Goal: Transaction & Acquisition: Purchase product/service

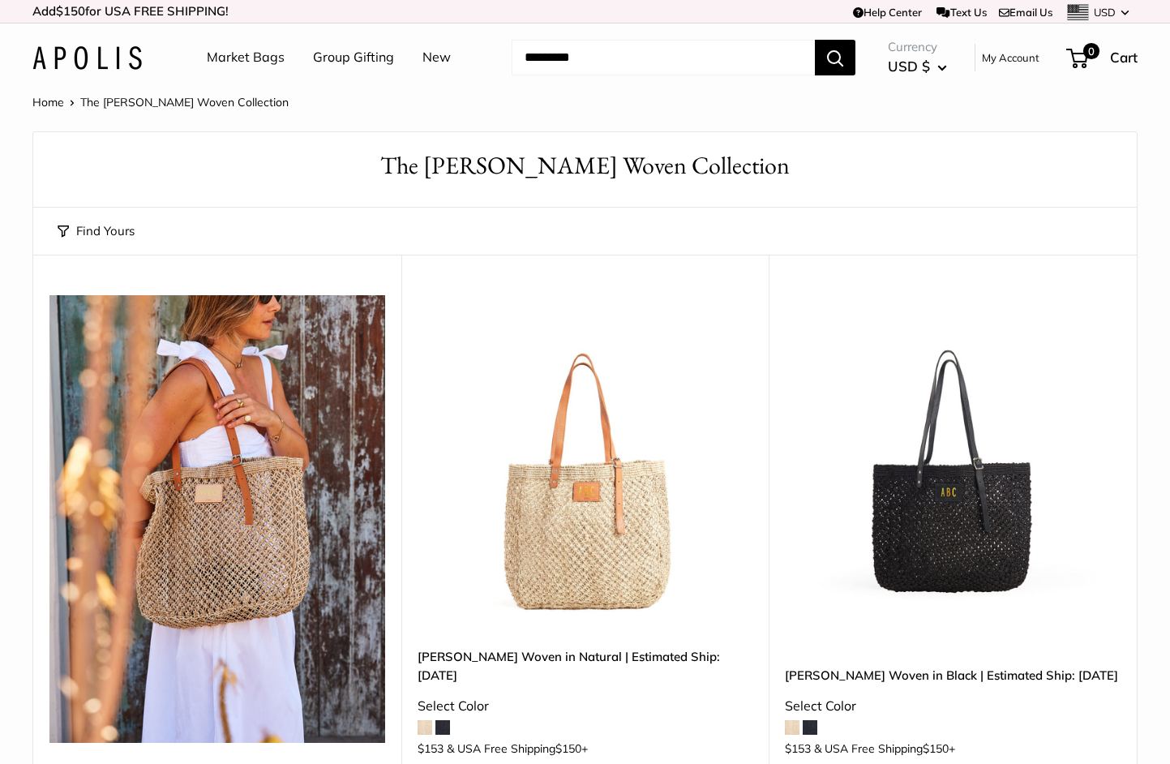
click at [324, 212] on div "Find Yours Find yours View" at bounding box center [585, 231] width 1055 height 47
click at [444, 720] on span at bounding box center [442, 727] width 15 height 15
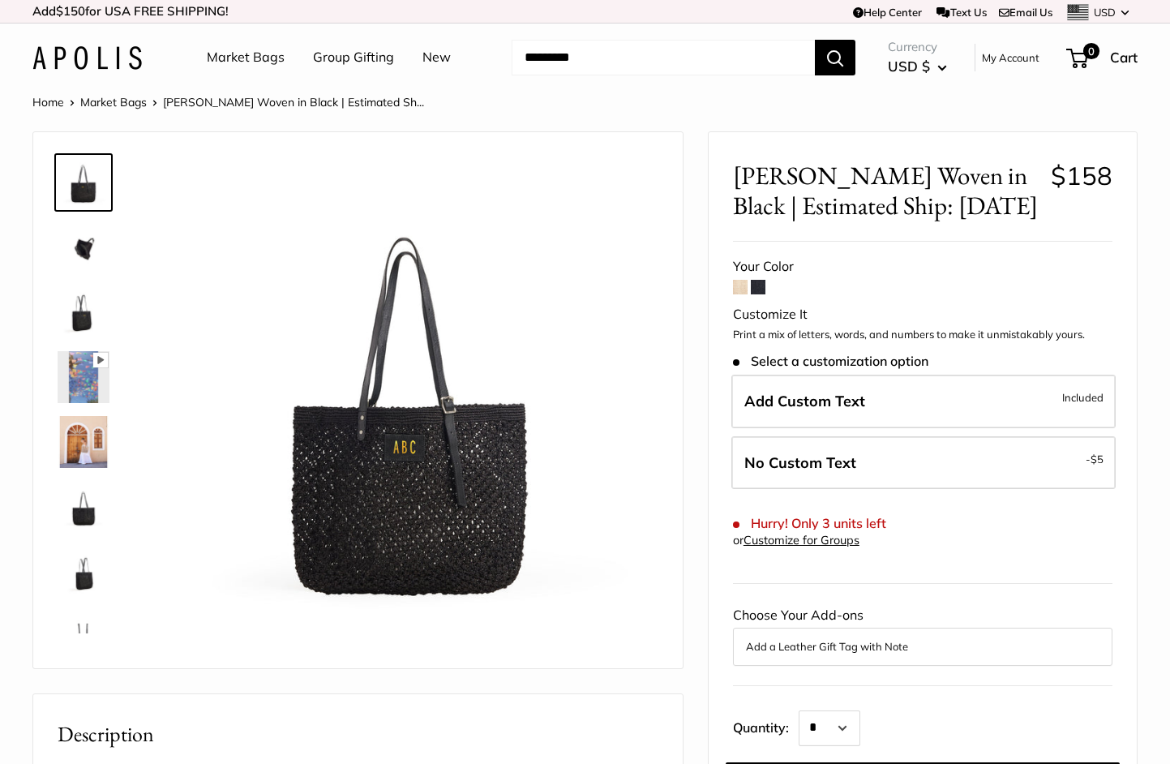
click at [736, 284] on span at bounding box center [740, 287] width 15 height 15
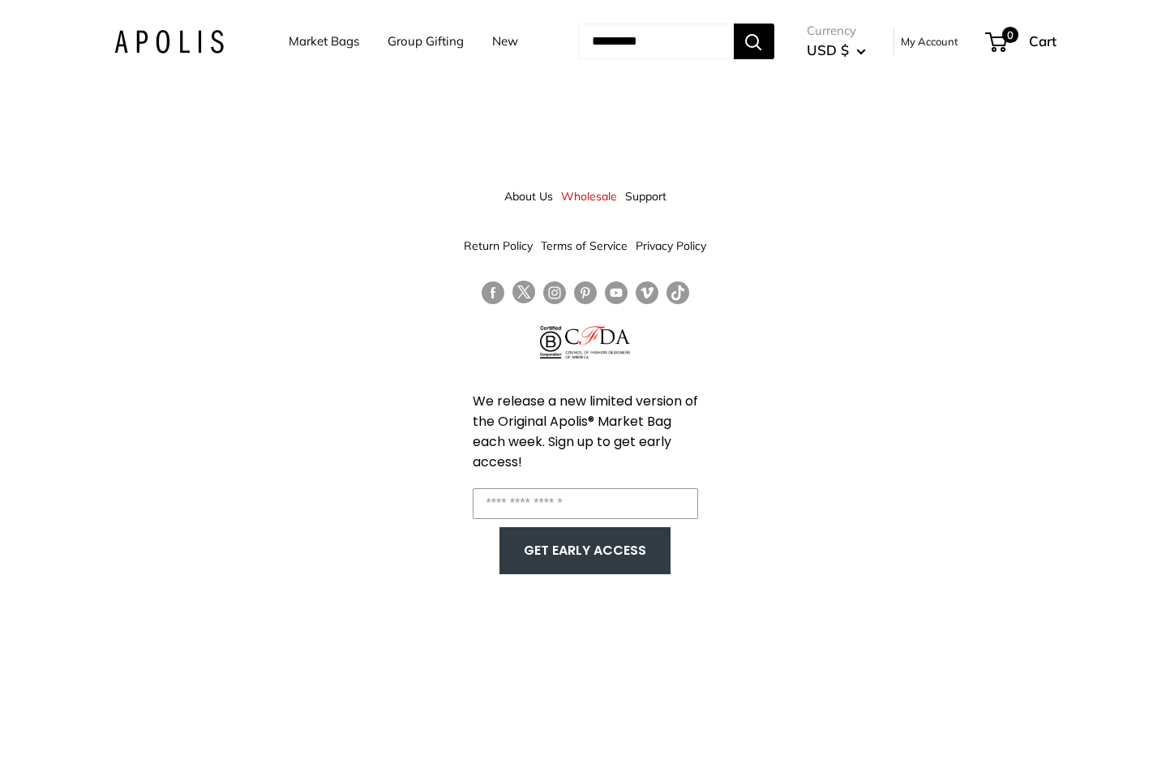
click at [322, 43] on link "Market Bags" at bounding box center [324, 41] width 71 height 23
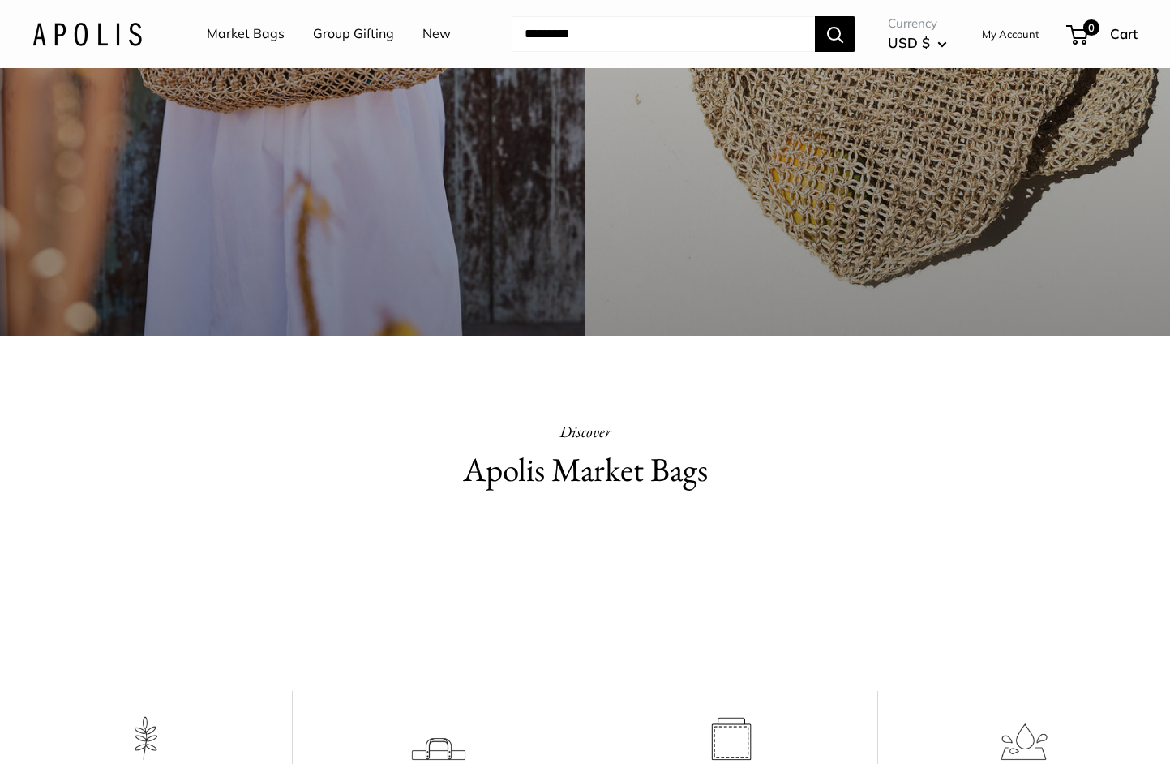
scroll to position [174, 0]
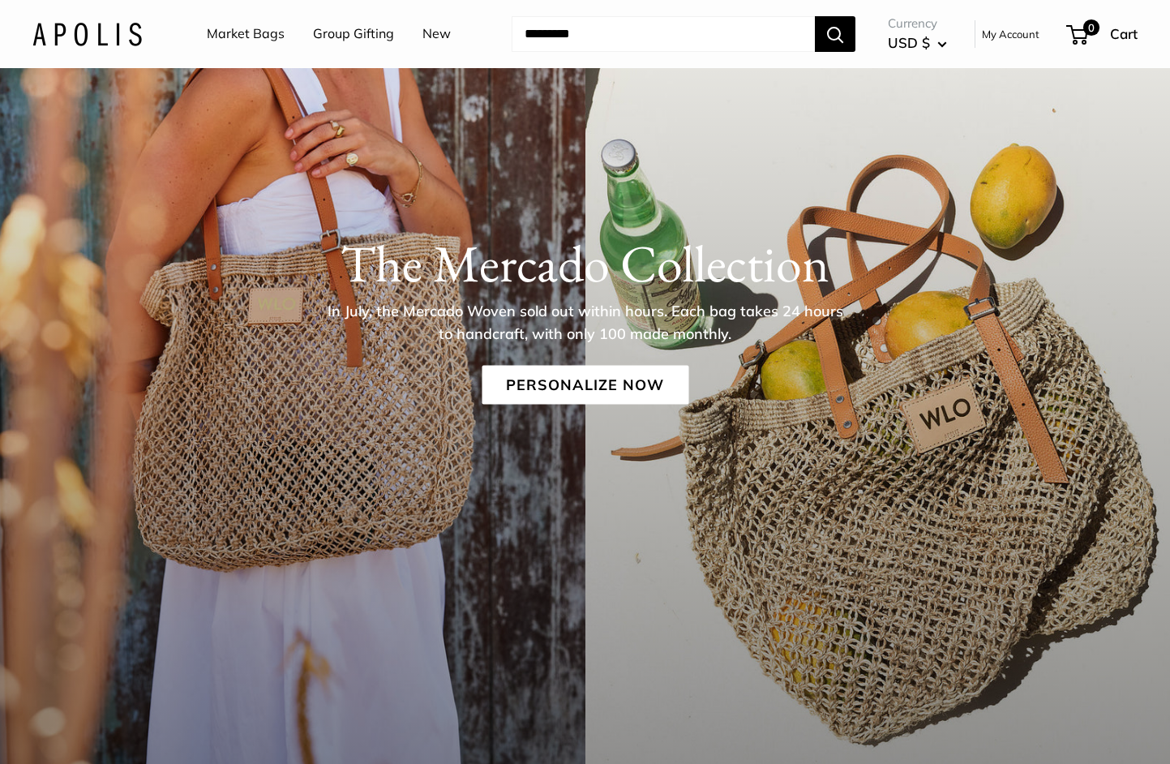
click at [378, 38] on link "Group Gifting" at bounding box center [353, 34] width 81 height 24
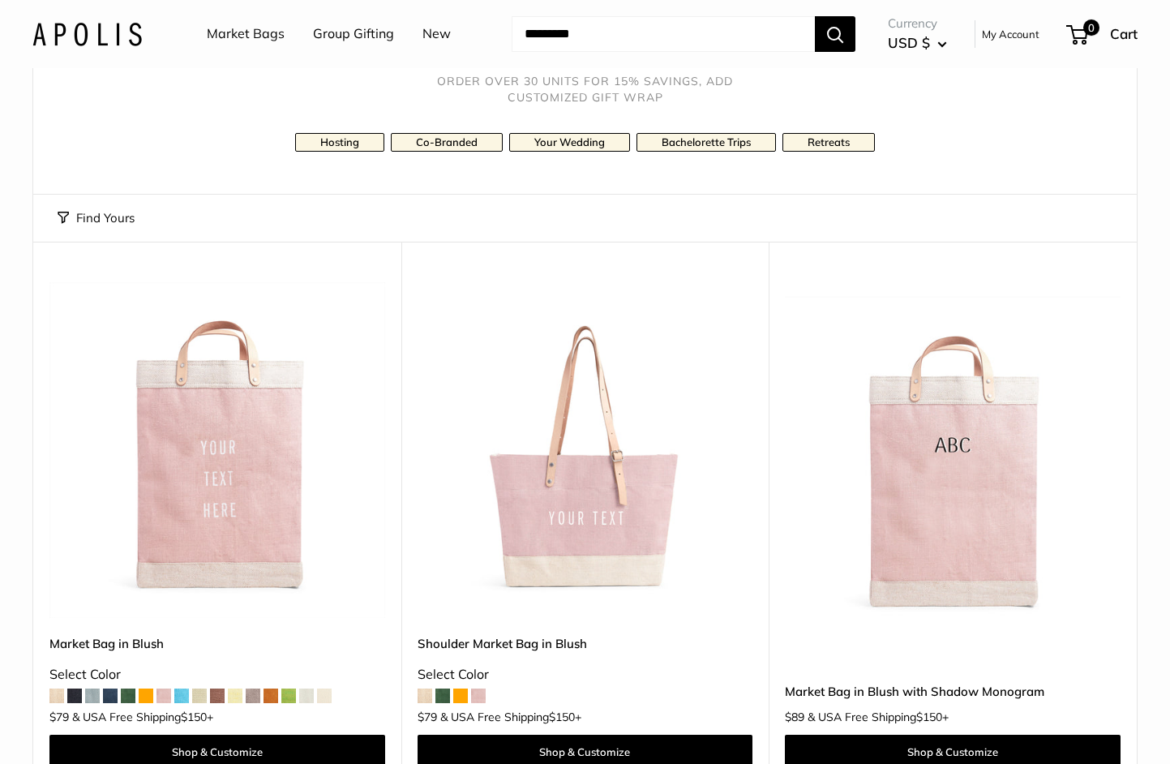
scroll to position [191, 0]
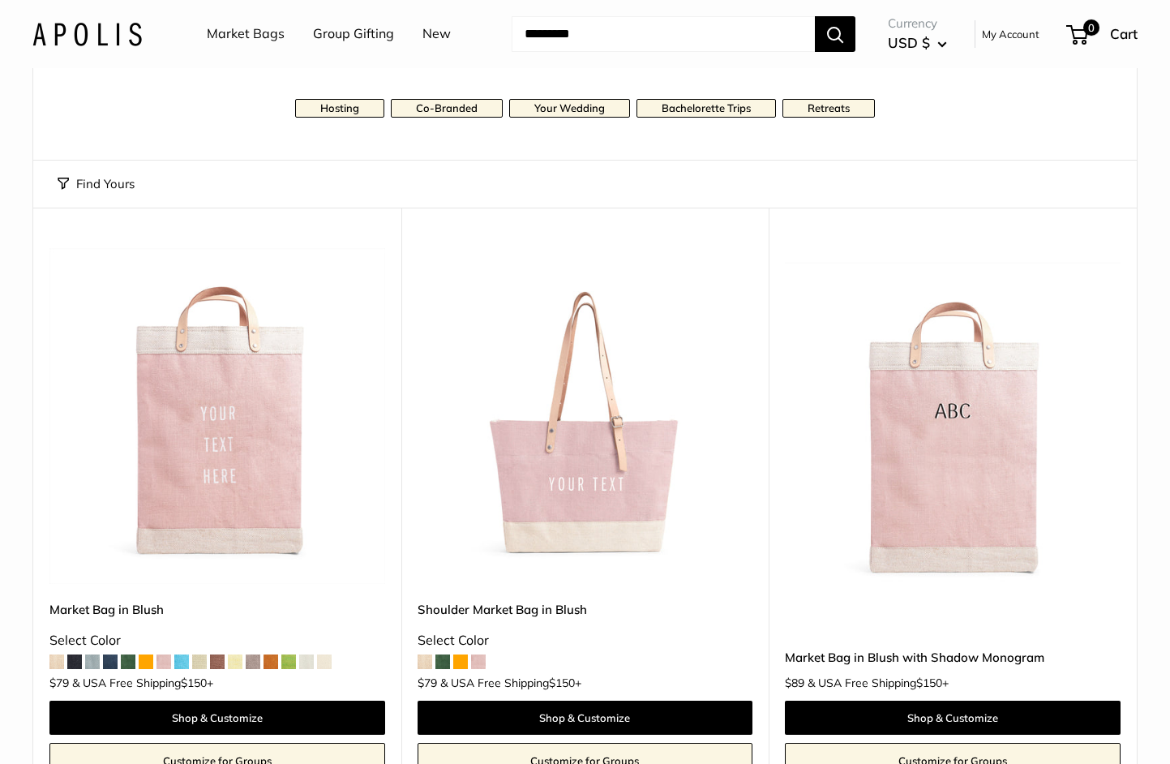
click at [259, 40] on link "Market Bags" at bounding box center [246, 34] width 78 height 24
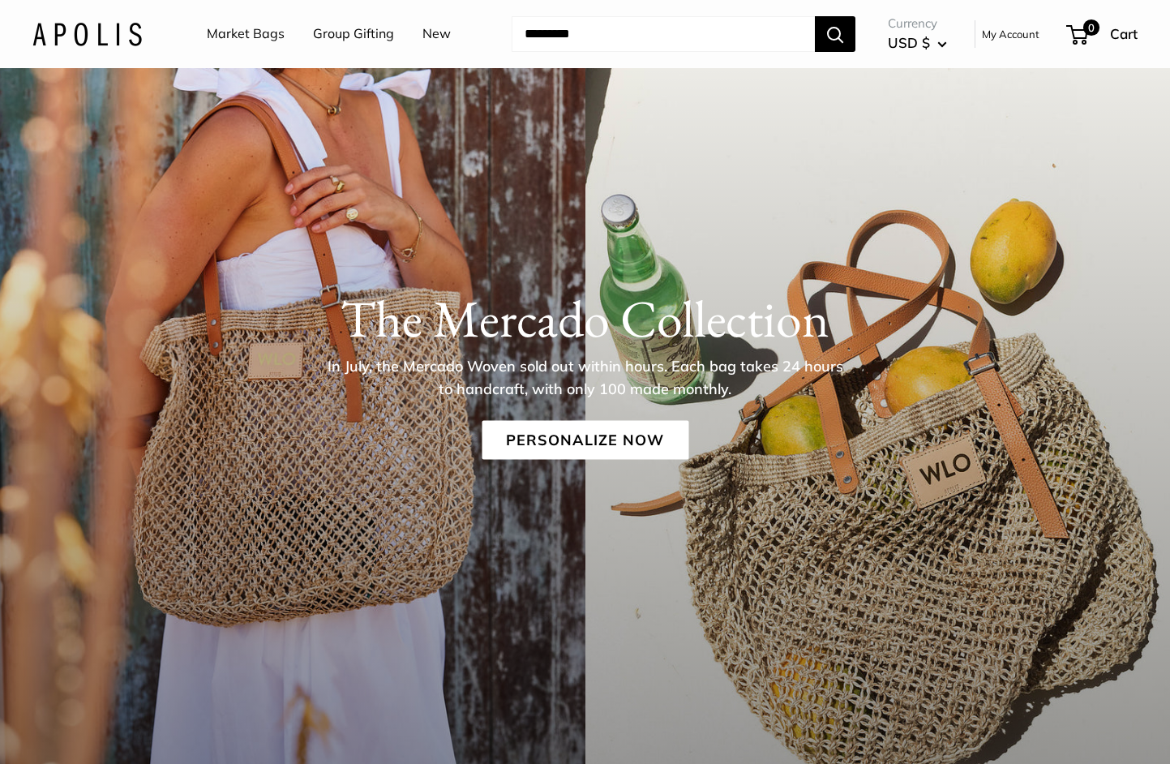
scroll to position [121, 0]
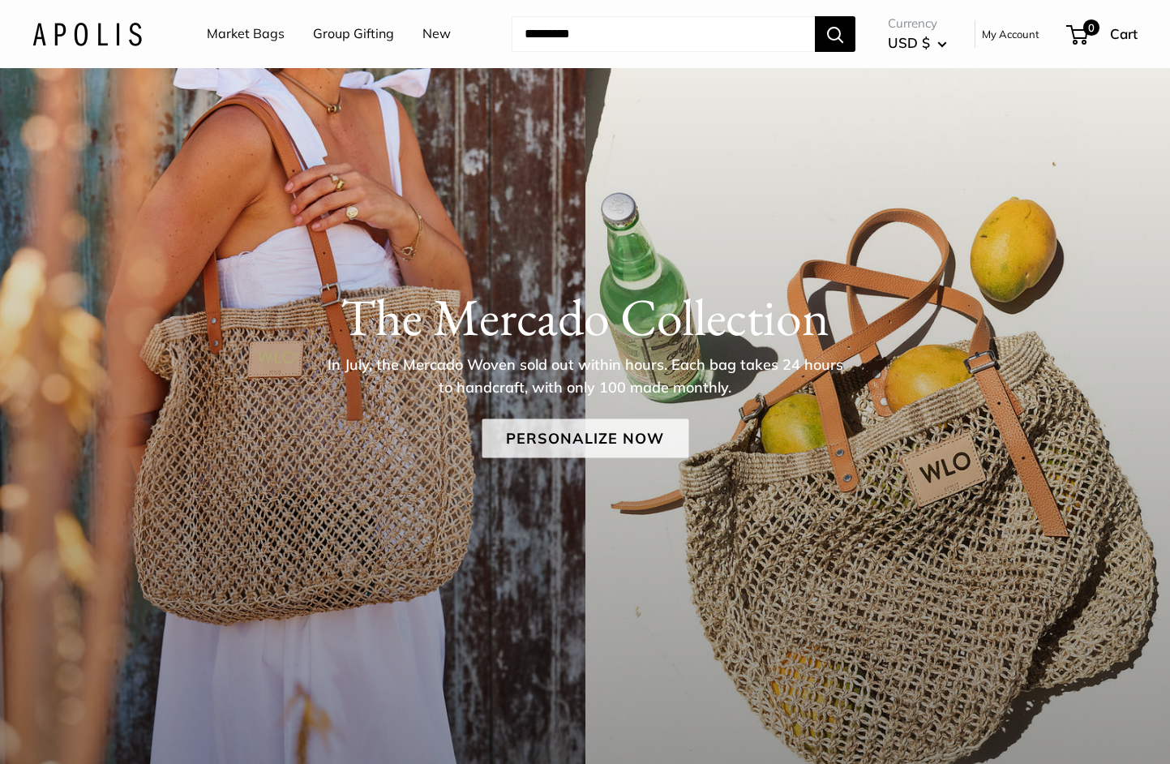
click at [604, 426] on link "Personalize Now" at bounding box center [585, 437] width 207 height 39
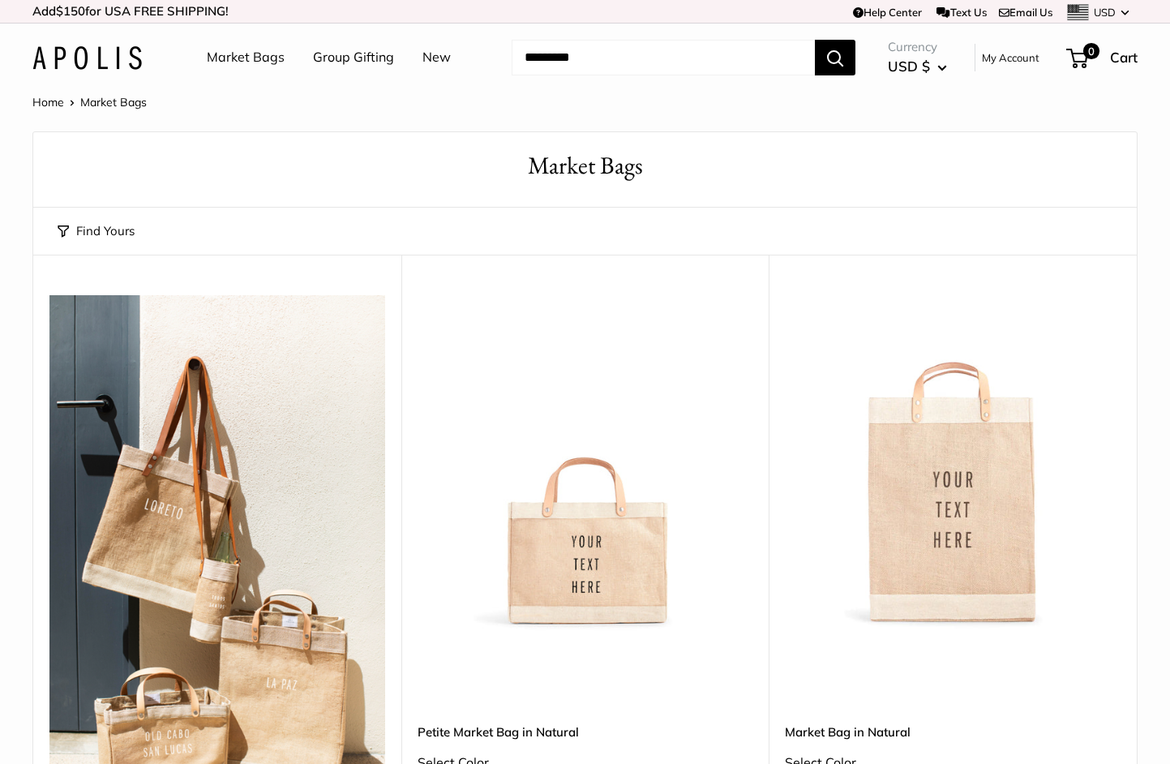
click at [125, 225] on button "Find Yours" at bounding box center [96, 231] width 77 height 23
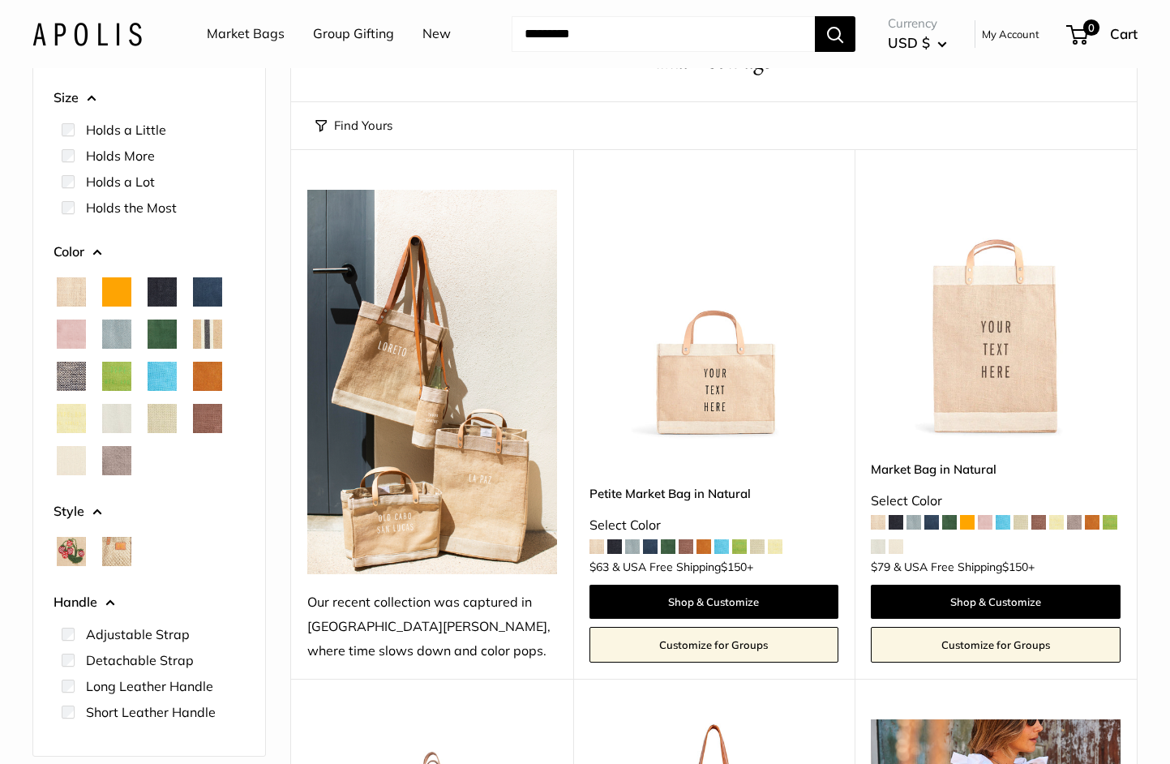
scroll to position [68, 0]
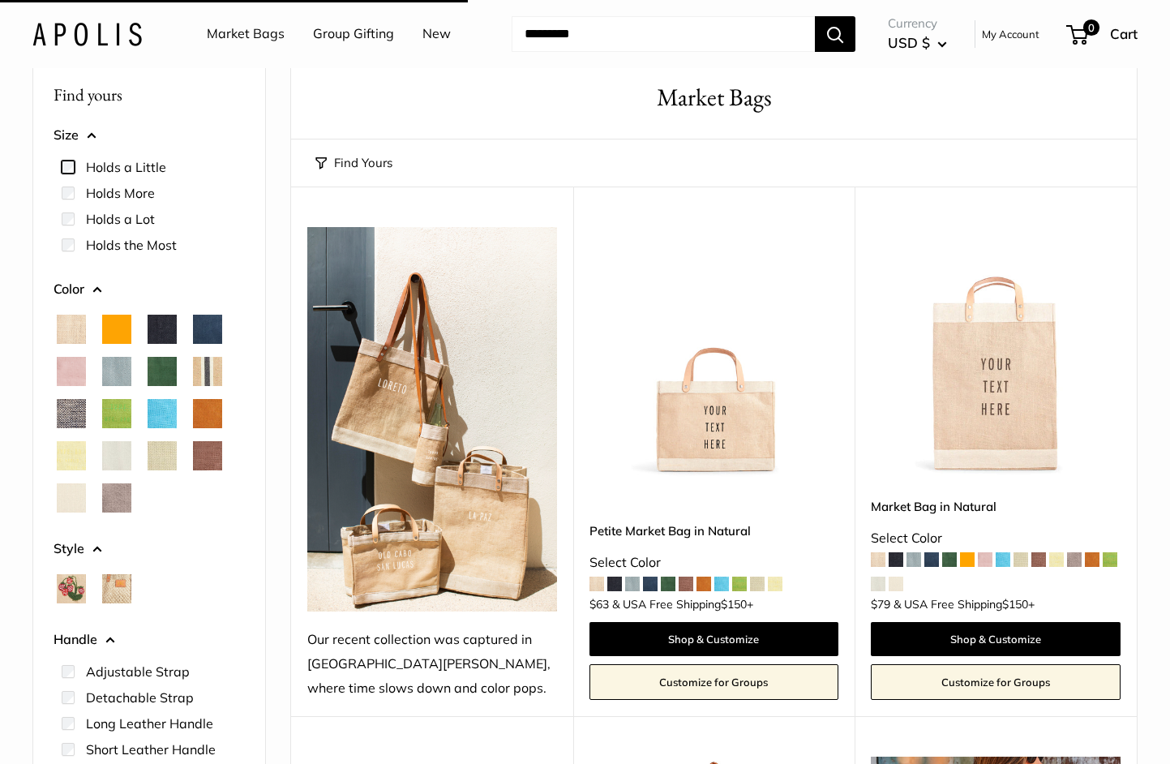
scroll to position [43, 0]
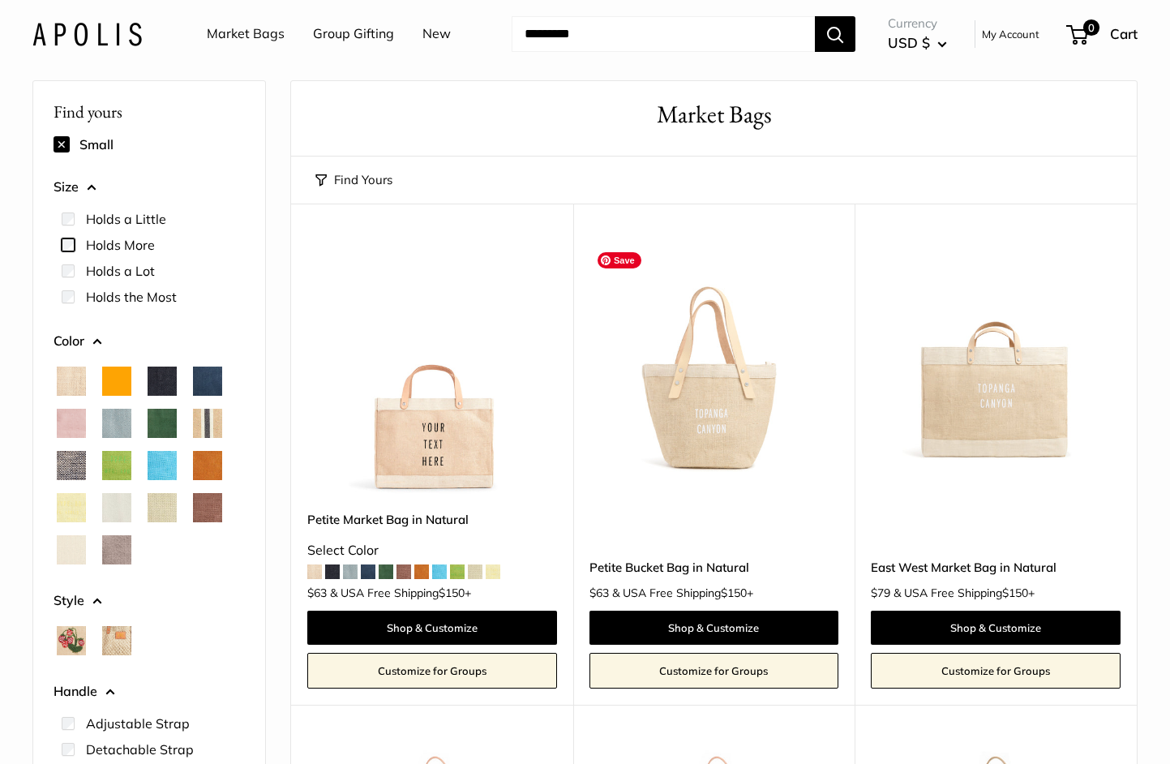
scroll to position [53, 0]
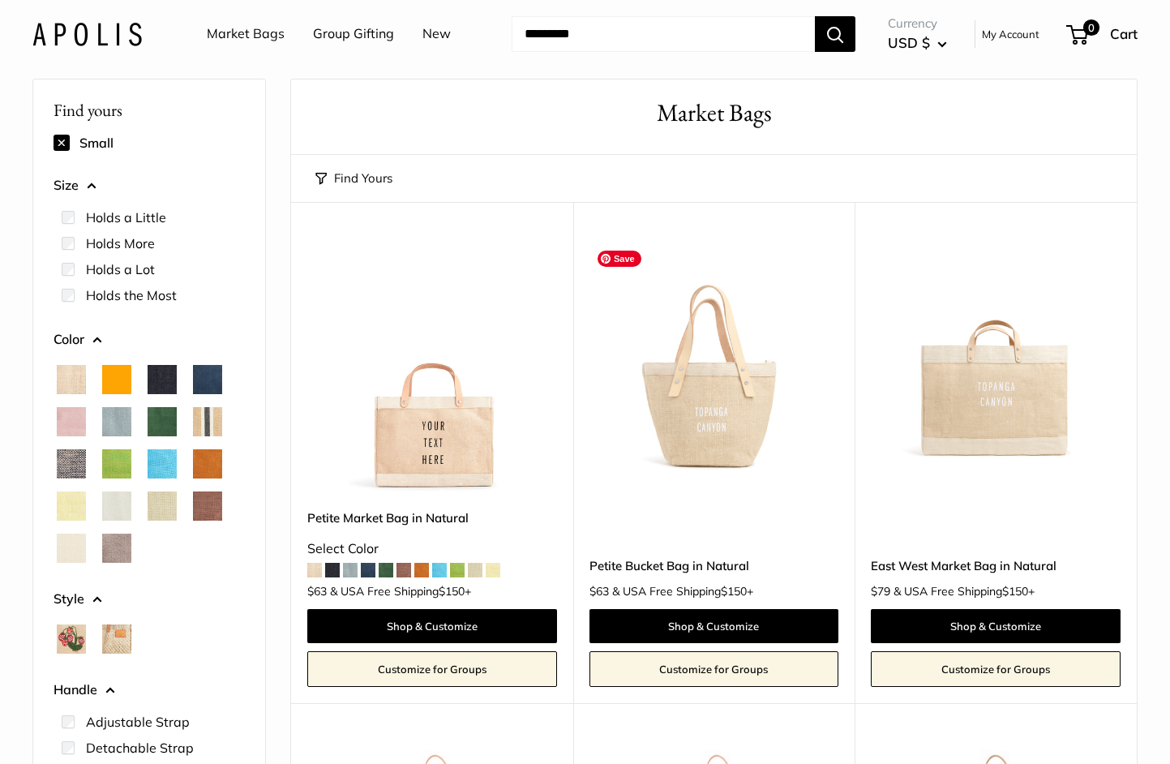
click at [0, 0] on img at bounding box center [0, 0] width 0 height 0
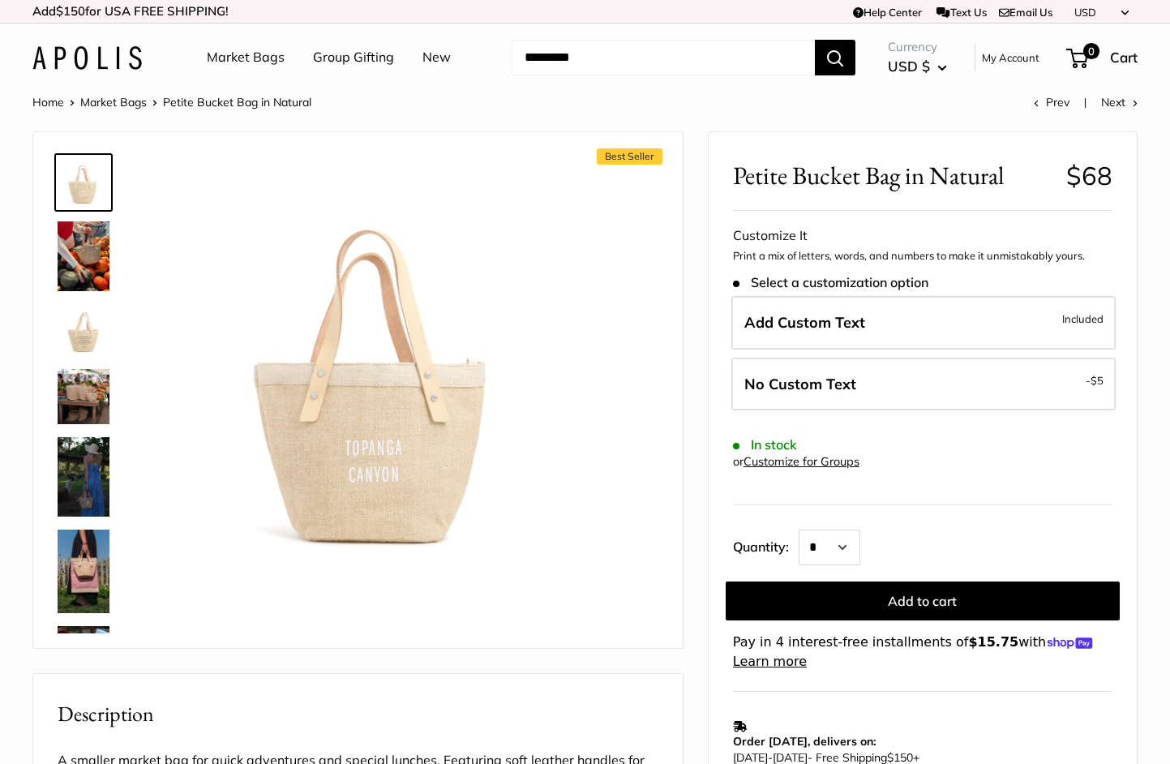
click at [70, 255] on img at bounding box center [84, 256] width 52 height 70
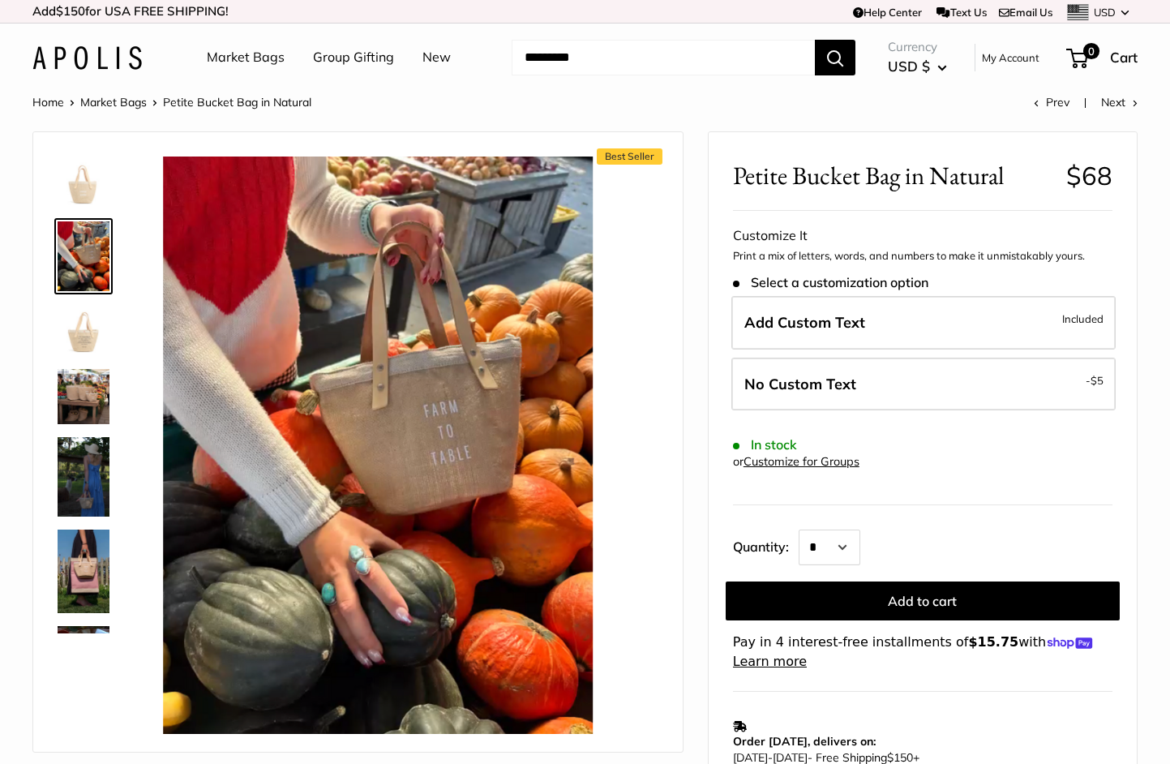
click at [69, 327] on img at bounding box center [84, 330] width 52 height 52
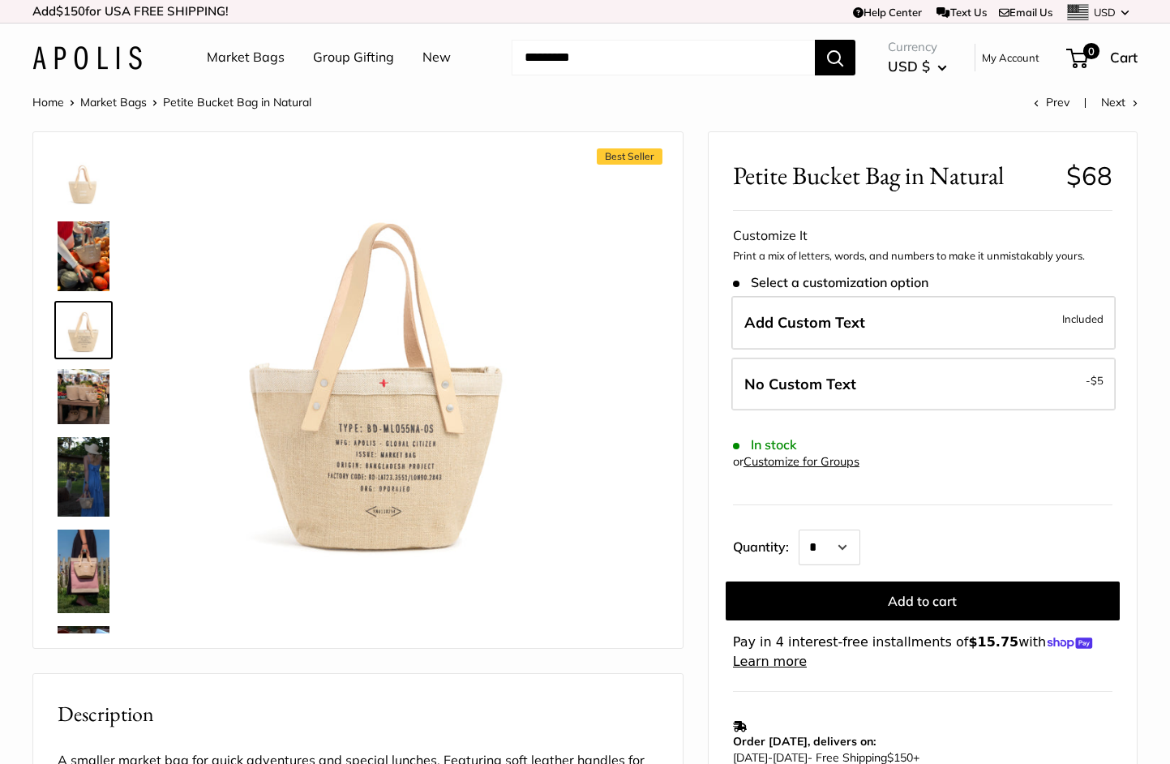
click at [71, 367] on link at bounding box center [83, 397] width 58 height 62
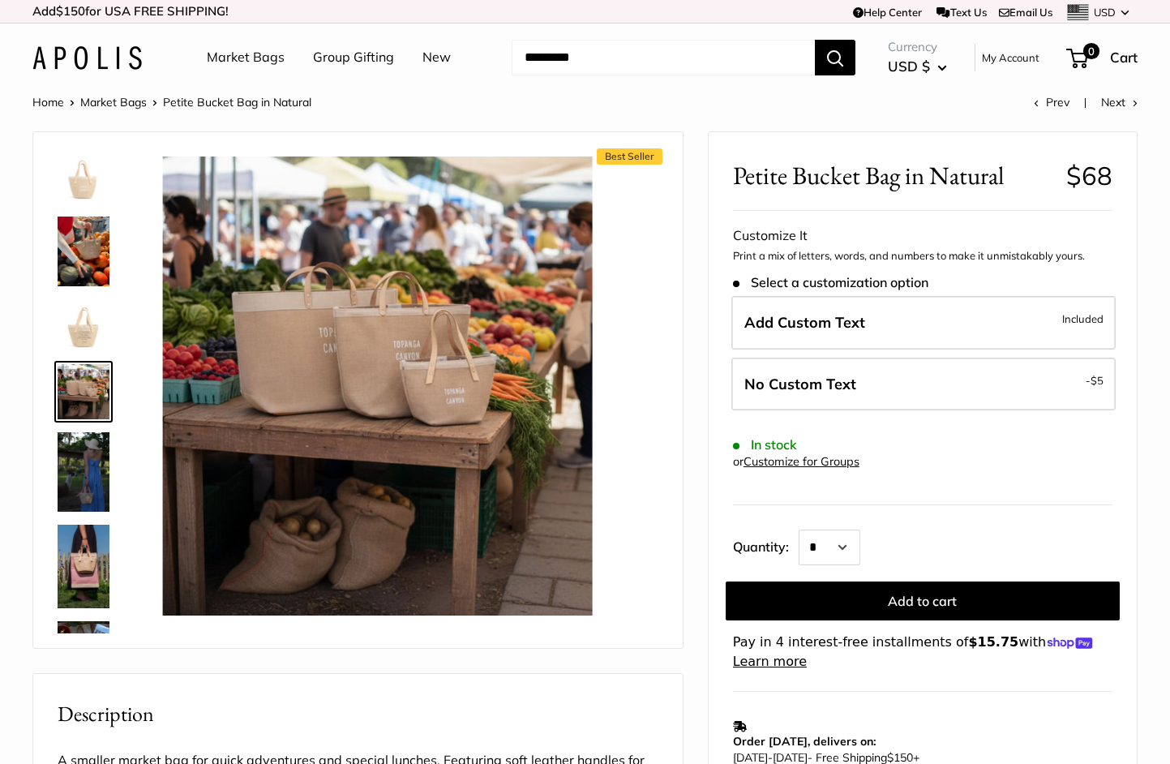
click at [74, 440] on img at bounding box center [84, 471] width 52 height 79
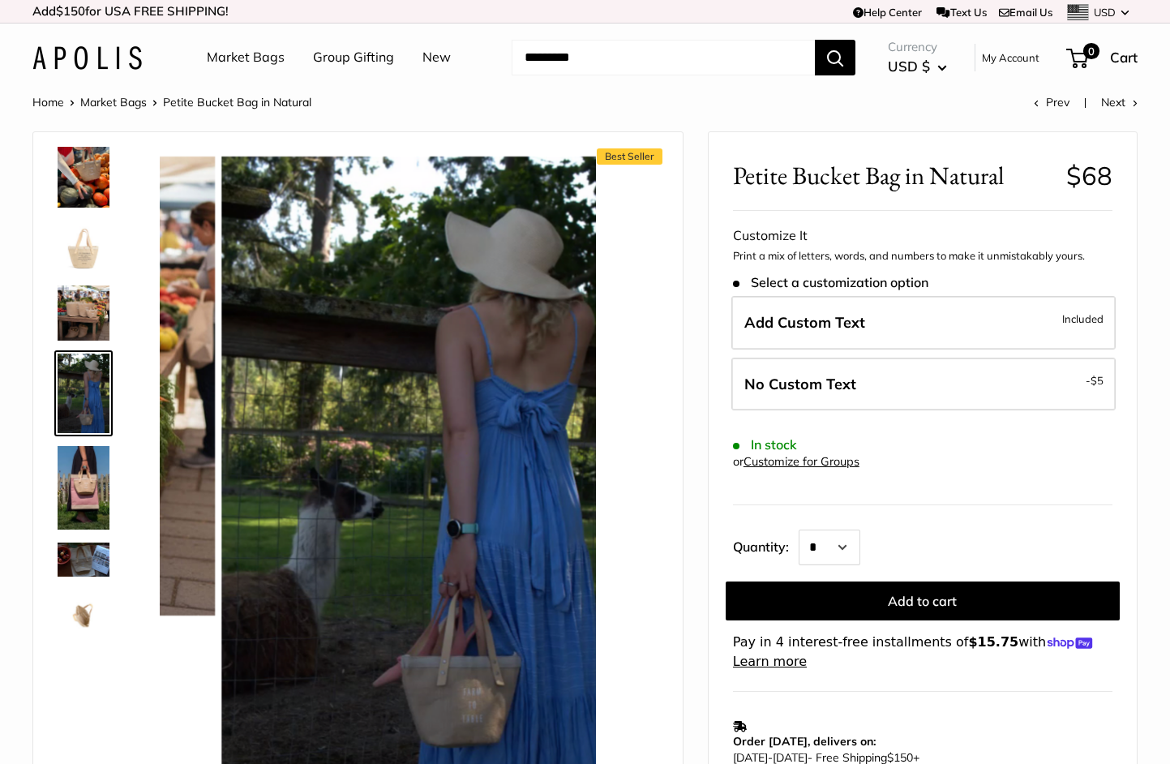
scroll to position [84, 0]
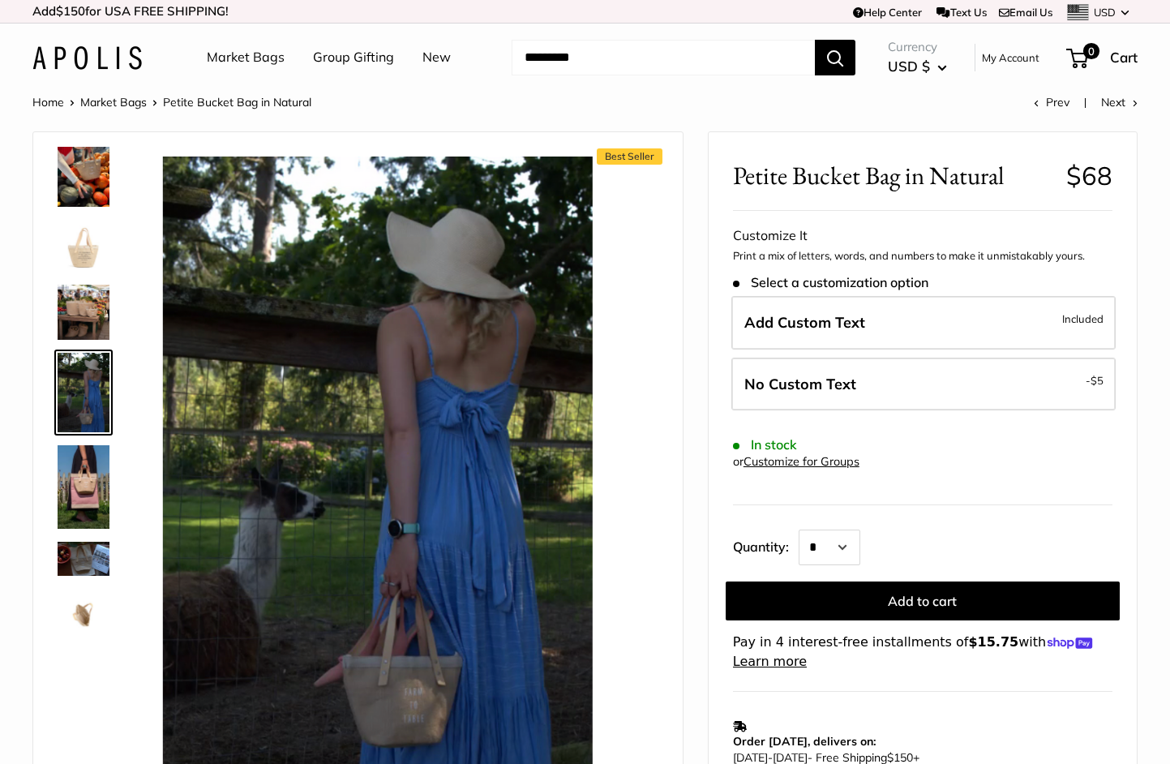
click at [100, 510] on img at bounding box center [84, 487] width 52 height 84
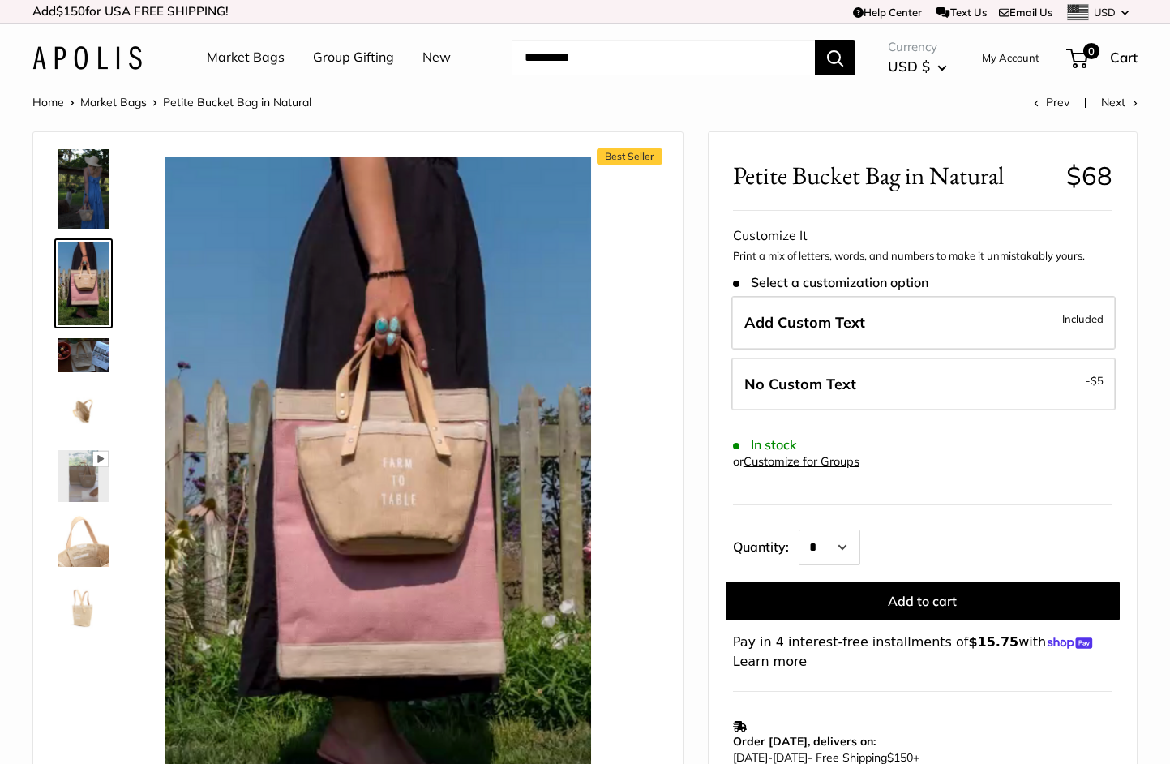
click at [86, 425] on img at bounding box center [84, 411] width 52 height 52
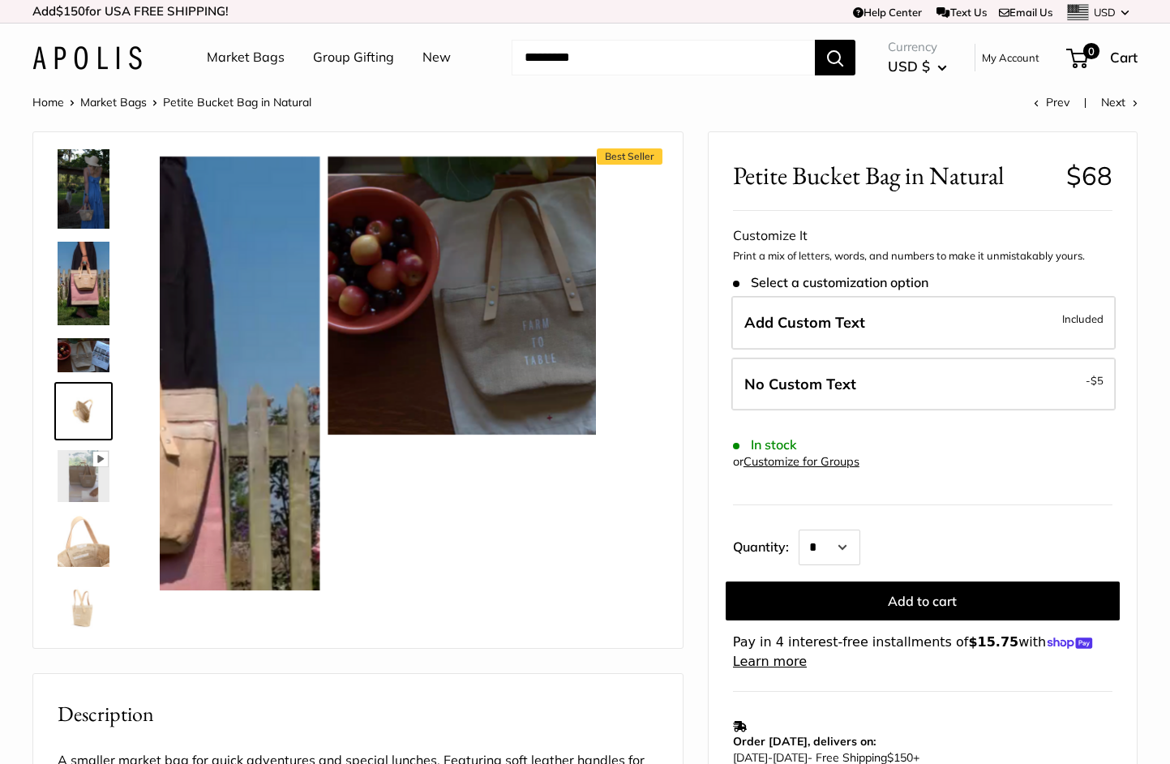
scroll to position [307, 0]
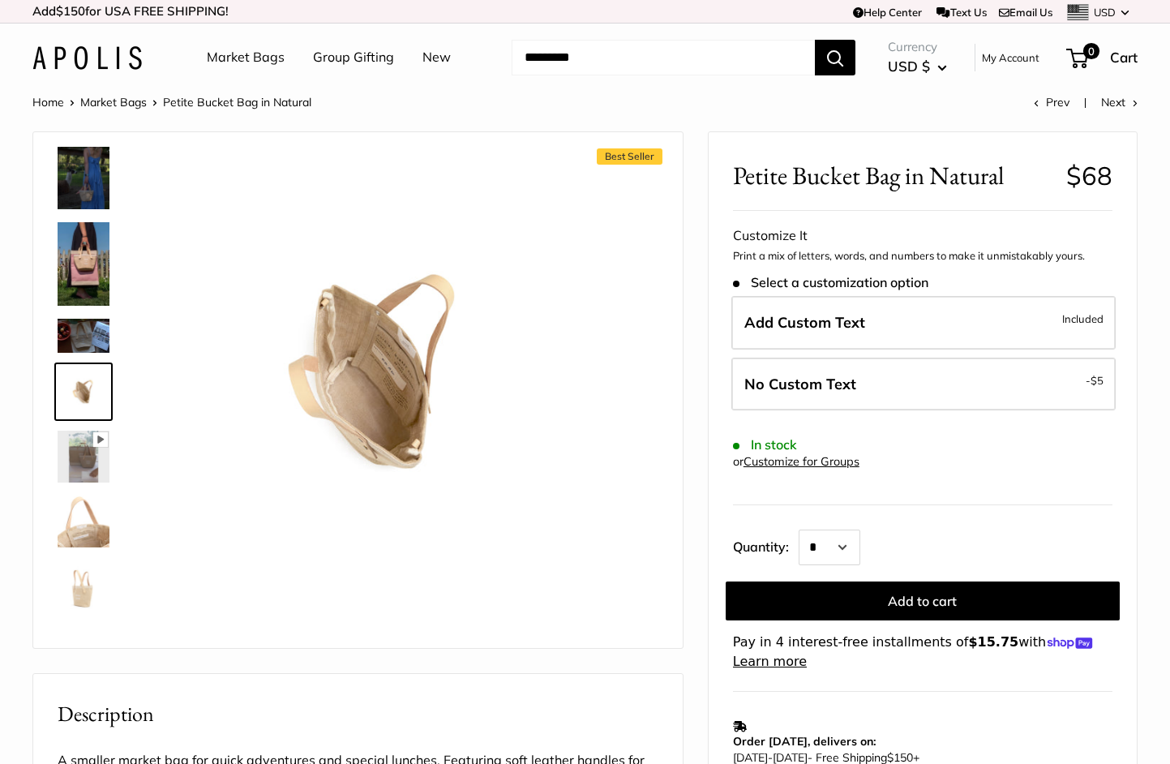
click at [79, 483] on link at bounding box center [83, 456] width 58 height 58
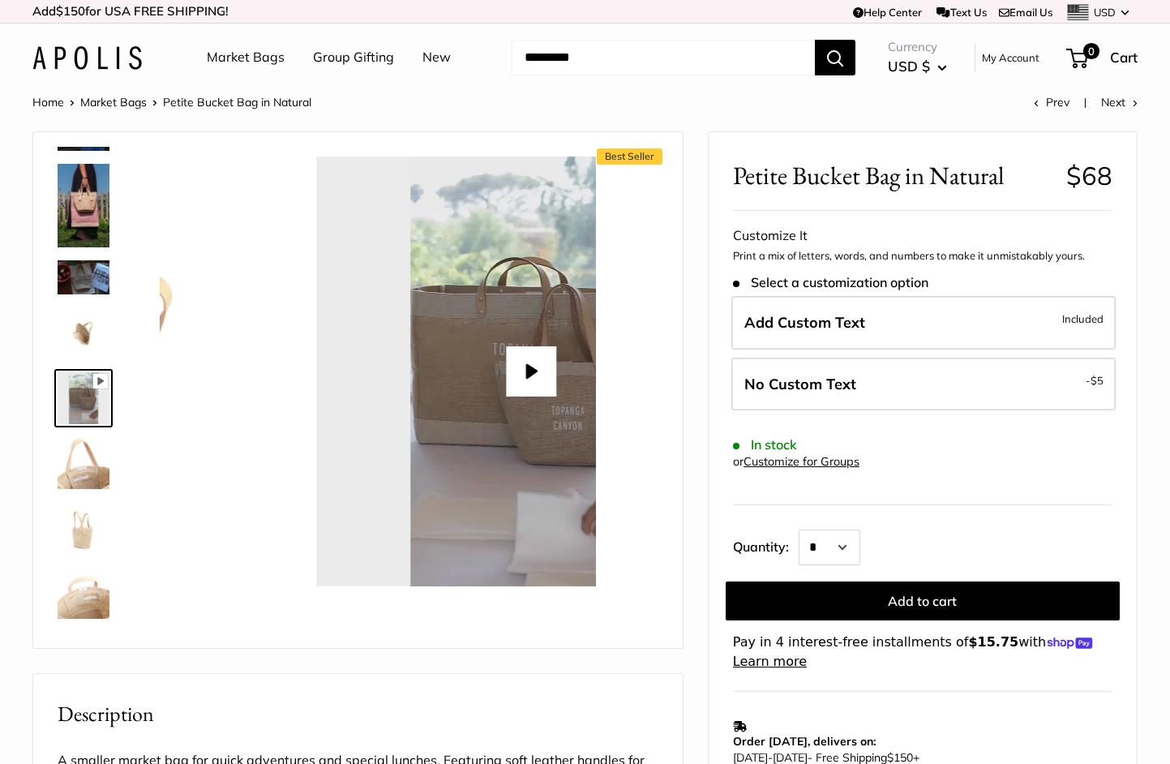
scroll to position [372, 0]
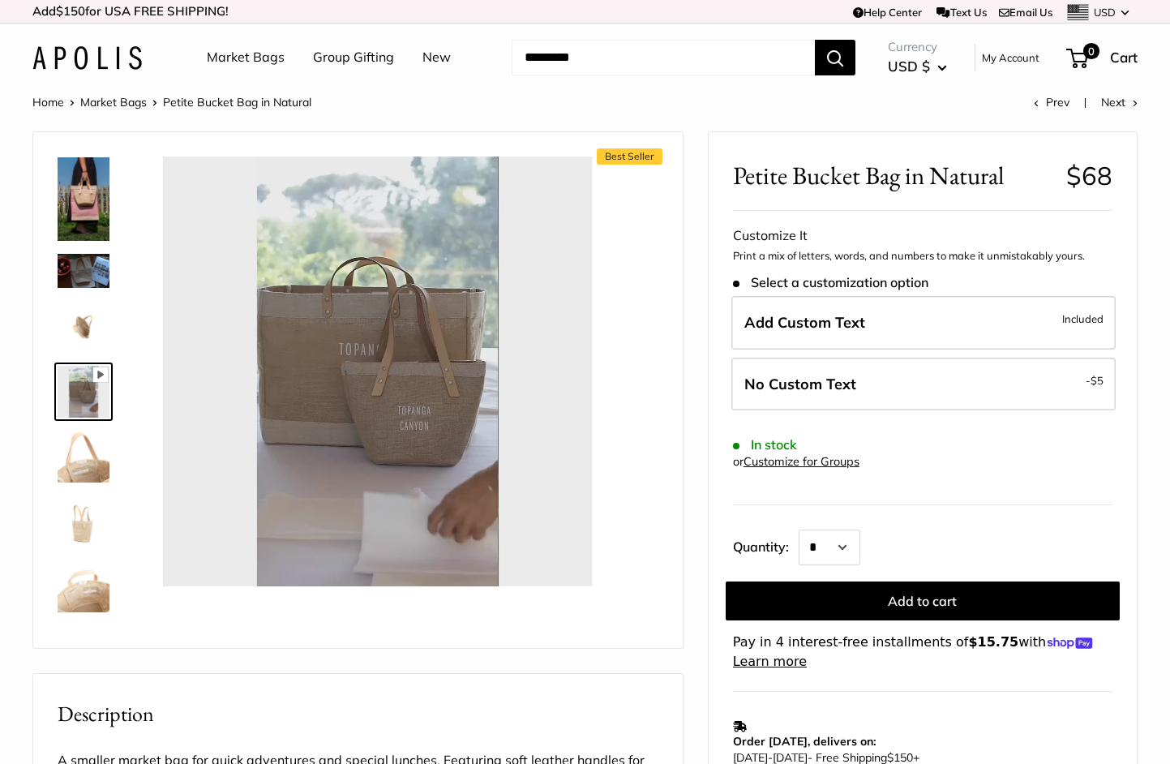
click at [85, 473] on img at bounding box center [84, 457] width 52 height 52
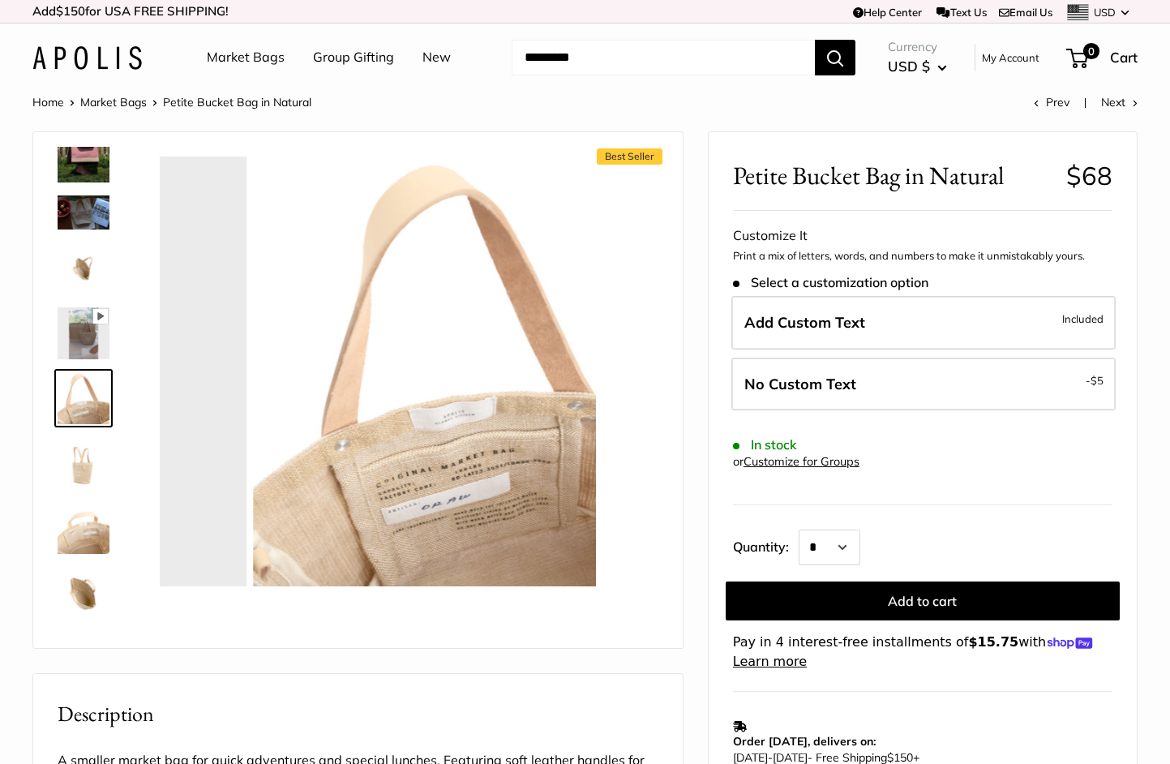
scroll to position [437, 0]
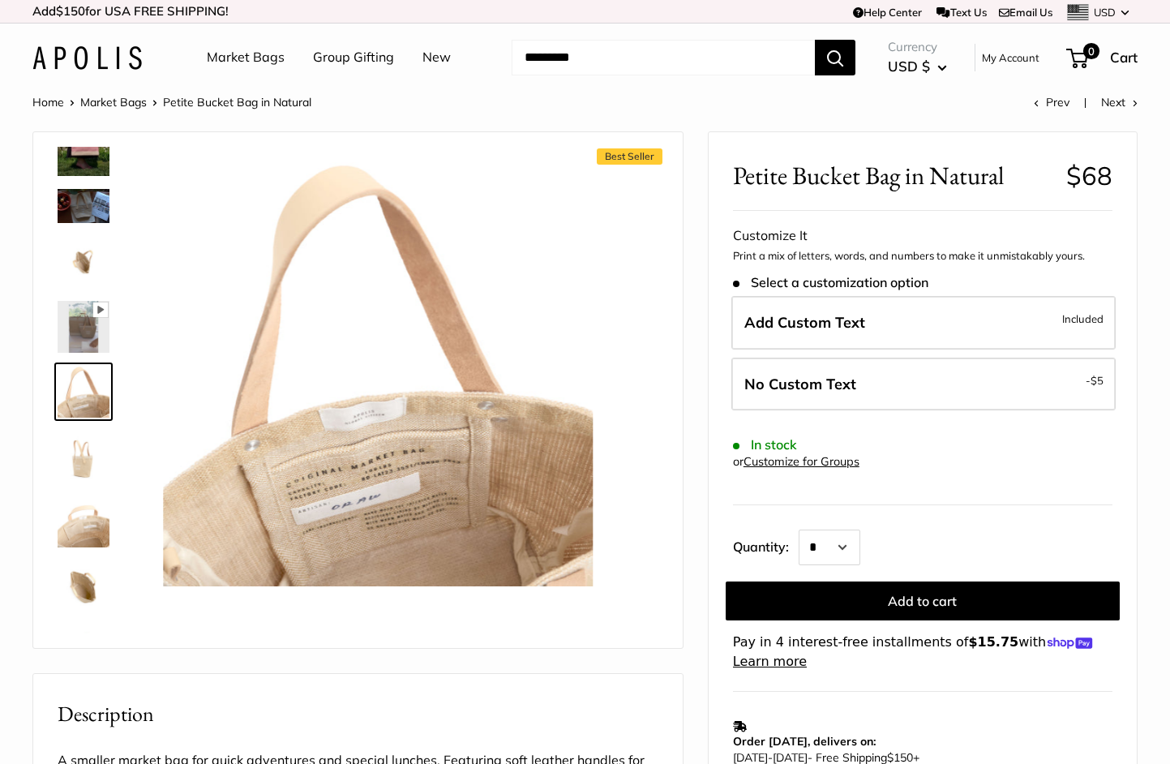
type input "*****"
click at [86, 463] on img at bounding box center [84, 457] width 52 height 52
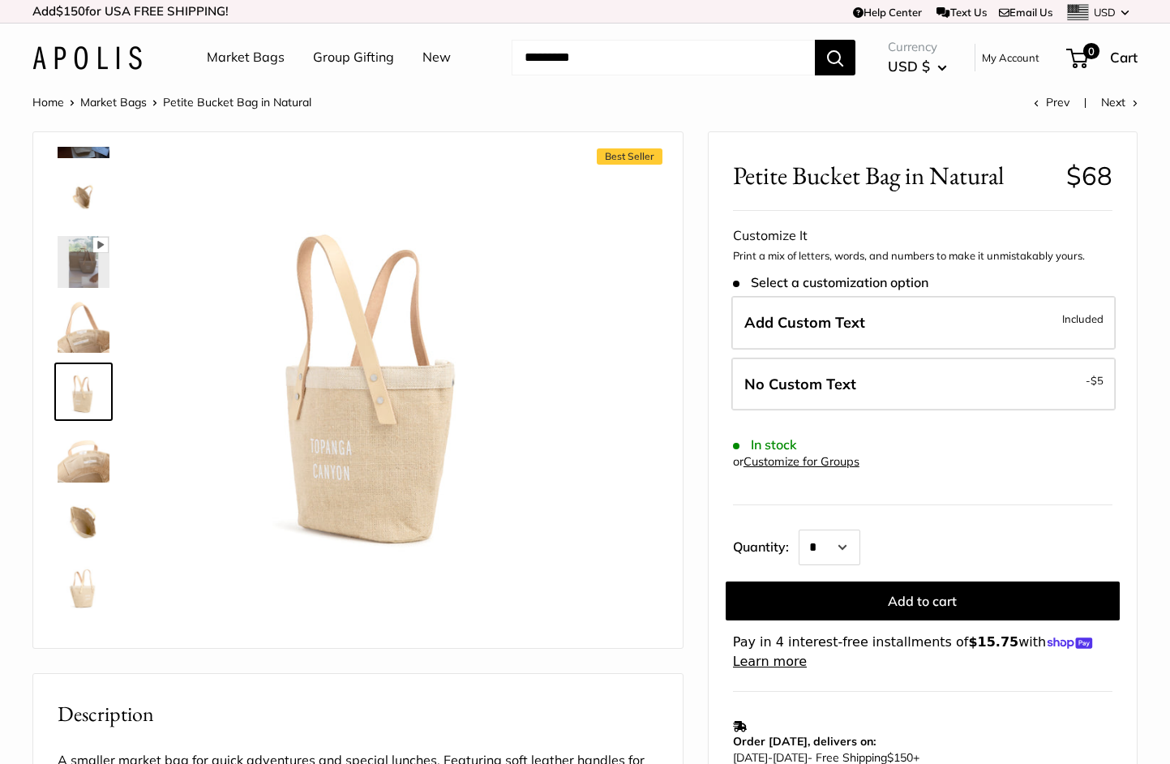
click at [86, 463] on img at bounding box center [84, 457] width 52 height 52
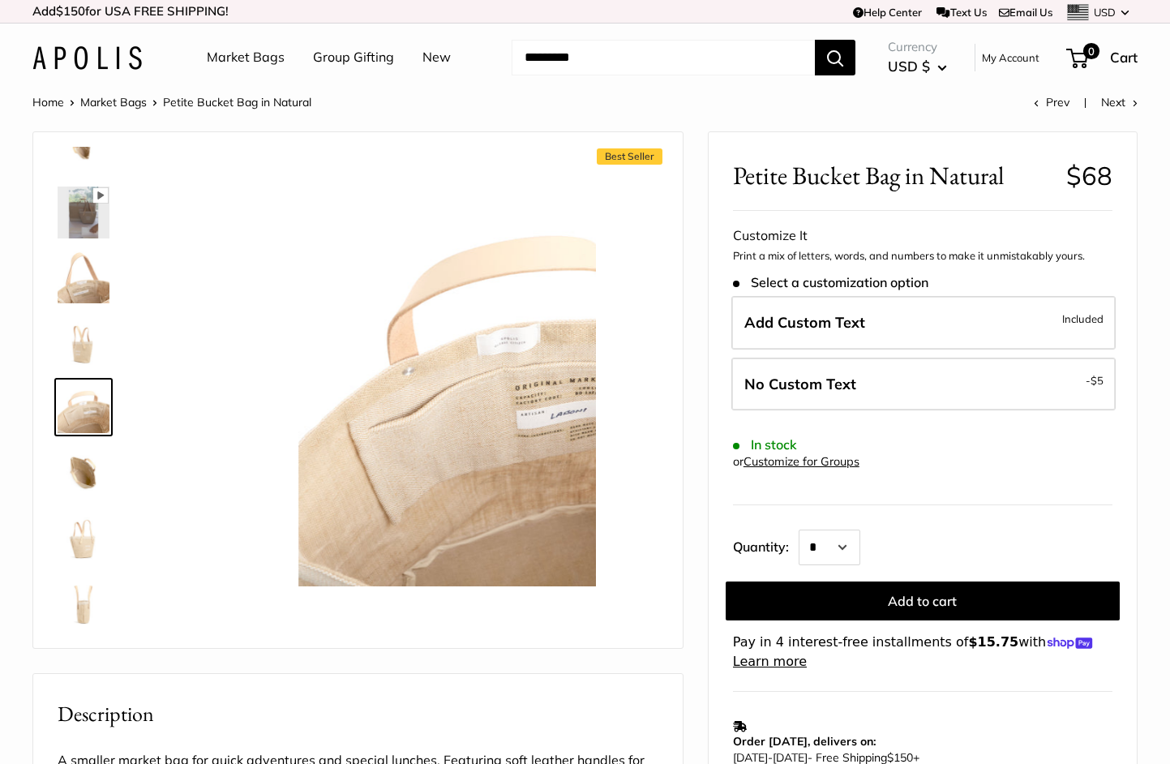
scroll to position [555, 0]
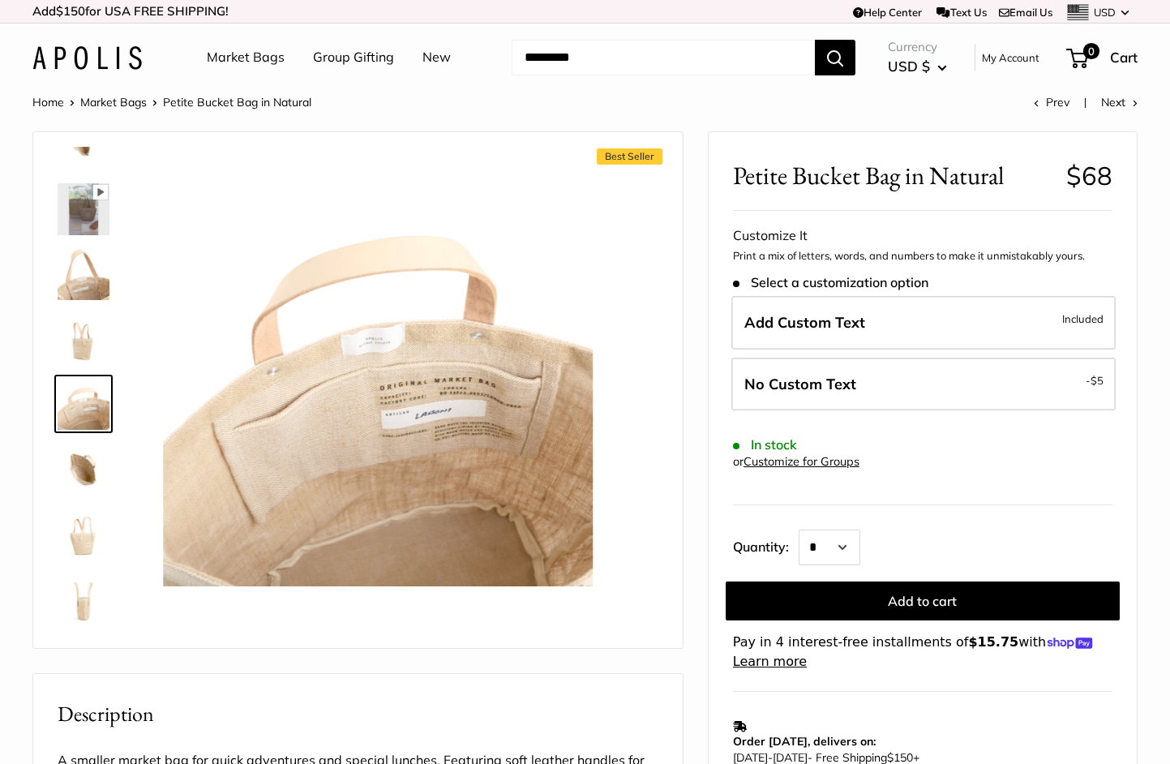
click at [86, 463] on img at bounding box center [84, 469] width 52 height 52
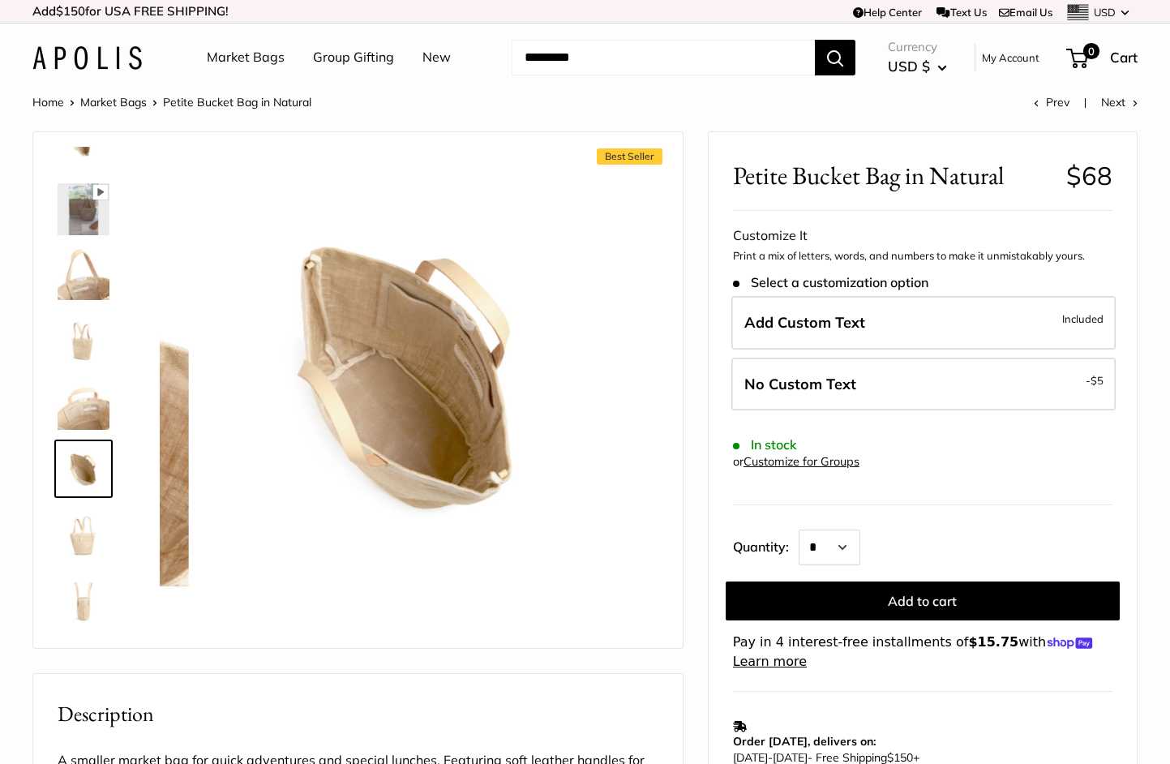
click at [86, 463] on img at bounding box center [84, 469] width 52 height 52
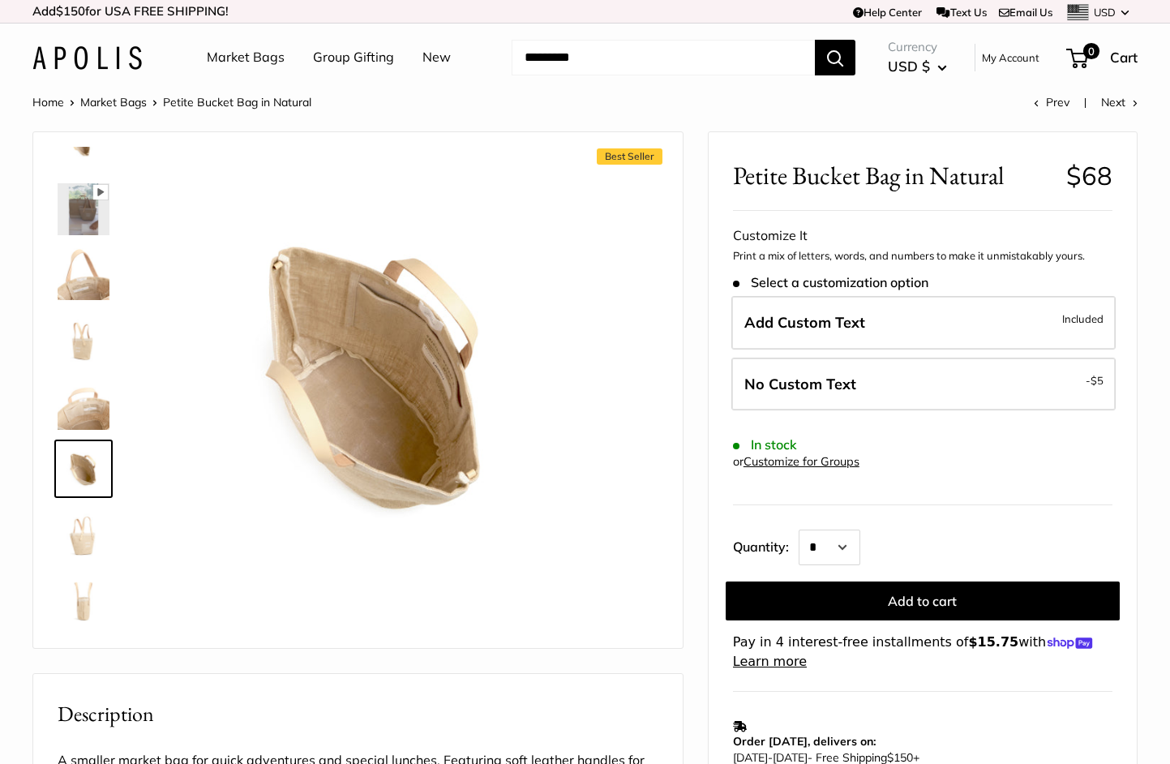
scroll to position [0, 0]
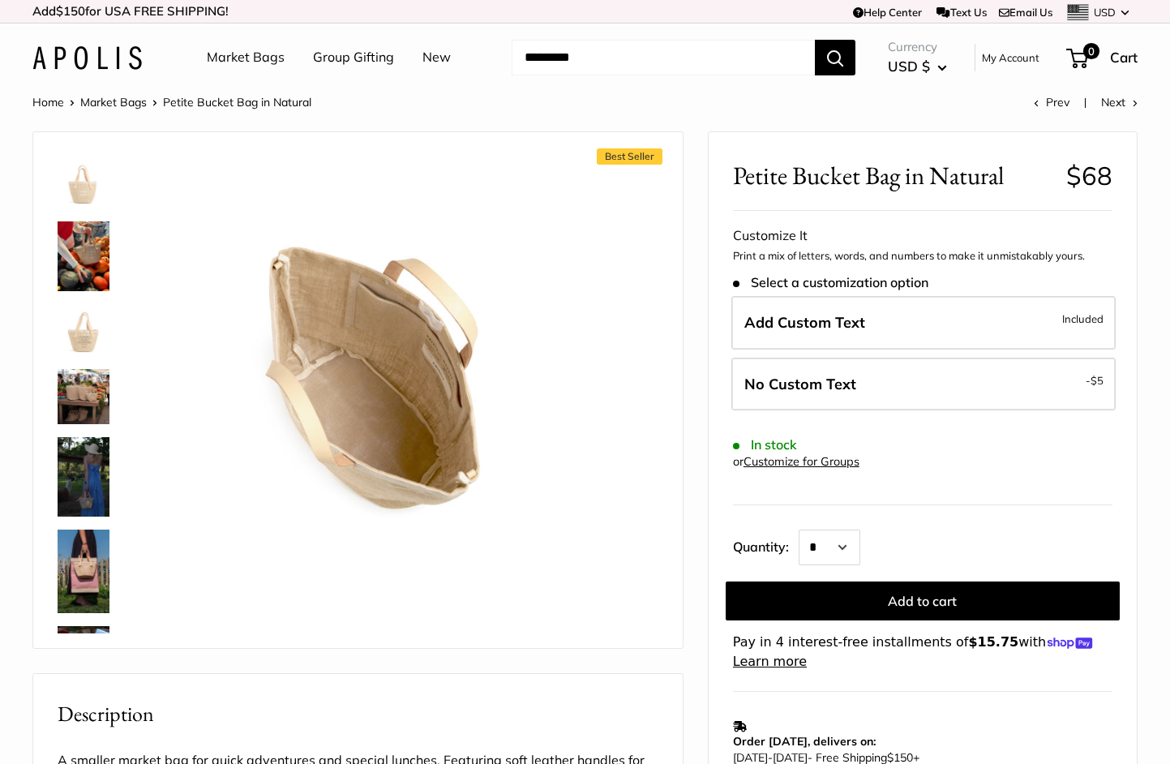
click at [92, 191] on img at bounding box center [84, 182] width 52 height 52
